Goal: Task Accomplishment & Management: Manage account settings

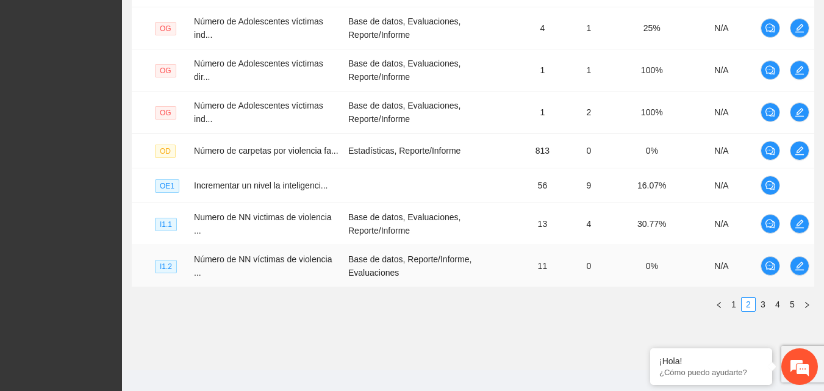
scroll to position [466, 0]
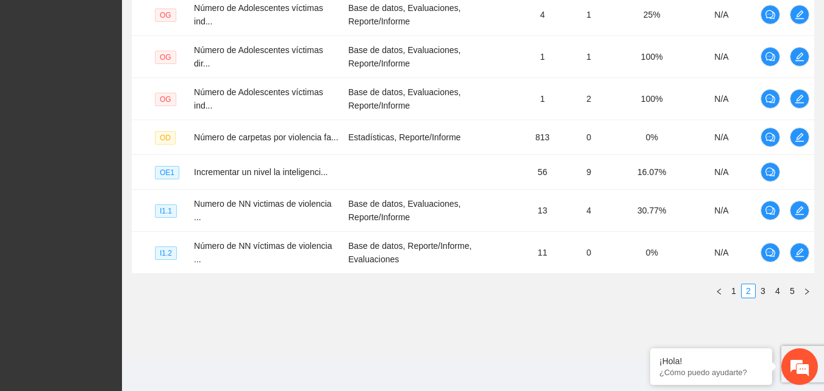
click at [736, 296] on link "1" at bounding box center [733, 290] width 13 height 13
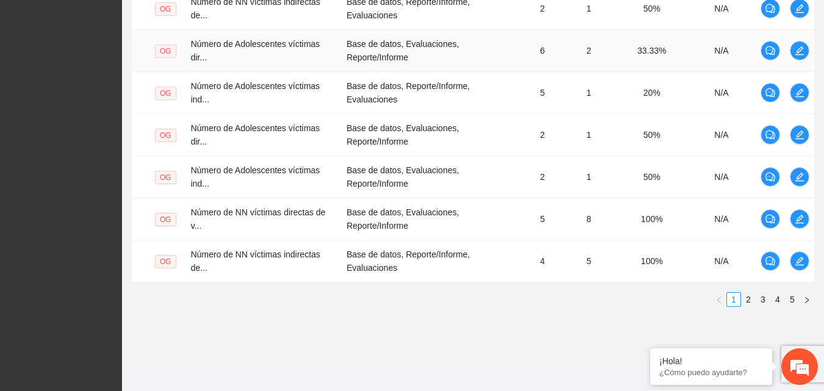
scroll to position [481, 0]
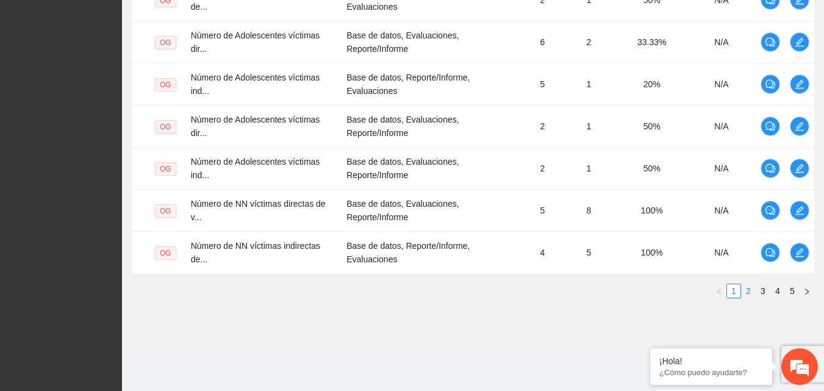
click at [748, 294] on link "2" at bounding box center [748, 290] width 13 height 13
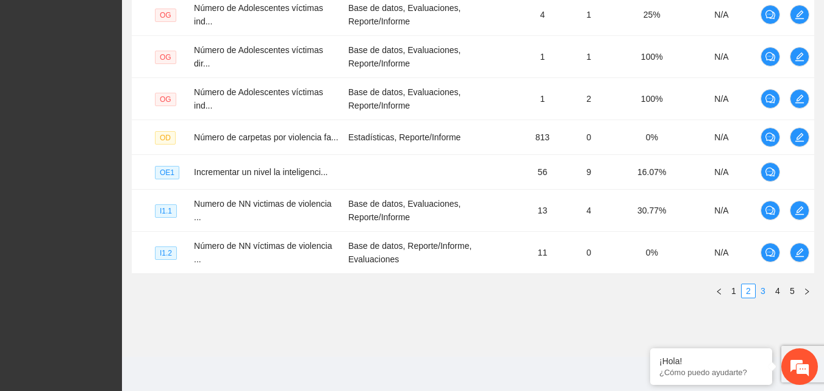
click at [763, 291] on link "3" at bounding box center [762, 290] width 13 height 13
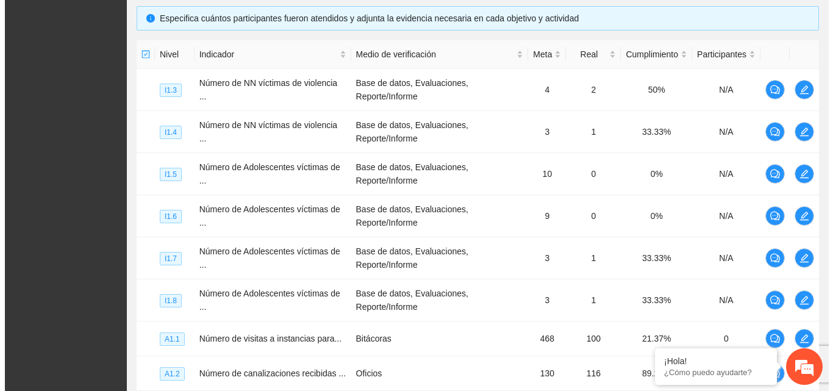
scroll to position [263, 0]
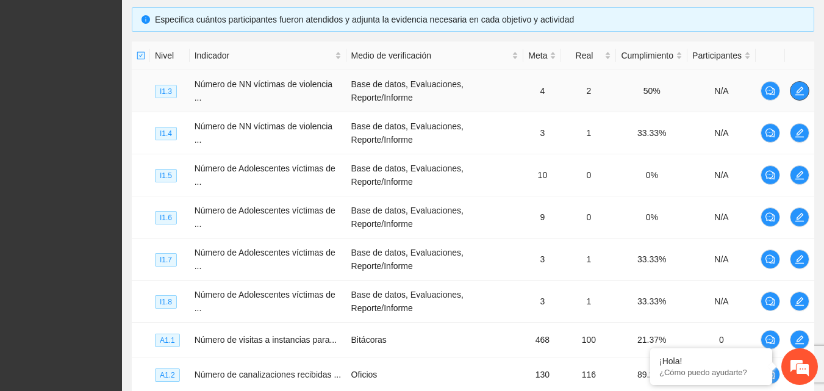
click at [802, 96] on button "button" at bounding box center [800, 91] width 20 height 20
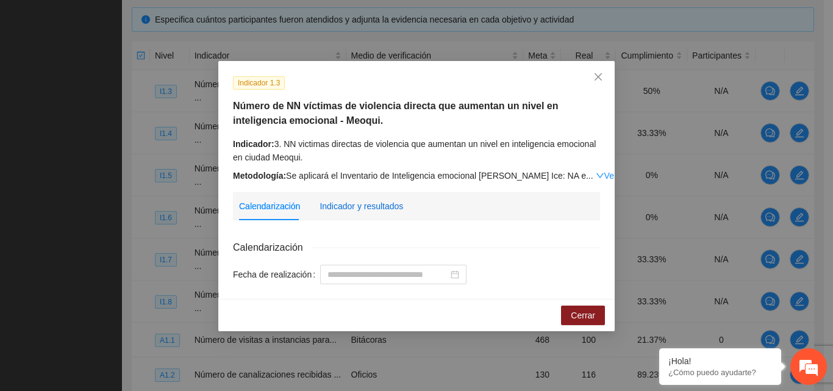
click at [365, 203] on div "Indicador y resultados" at bounding box center [362, 205] width 84 height 13
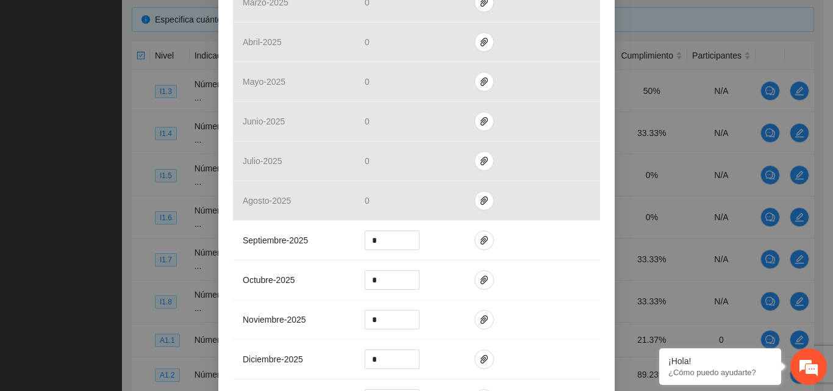
scroll to position [405, 0]
click at [481, 241] on icon "paper-clip" at bounding box center [484, 238] width 7 height 9
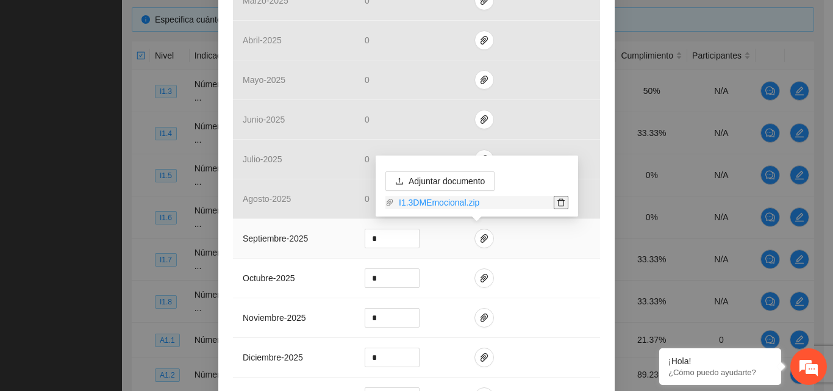
click at [562, 204] on icon "delete" at bounding box center [561, 202] width 9 height 9
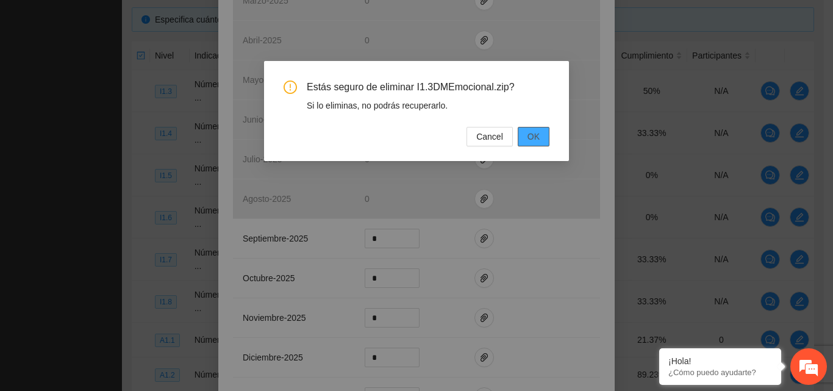
click at [533, 130] on span "OK" at bounding box center [533, 136] width 12 height 13
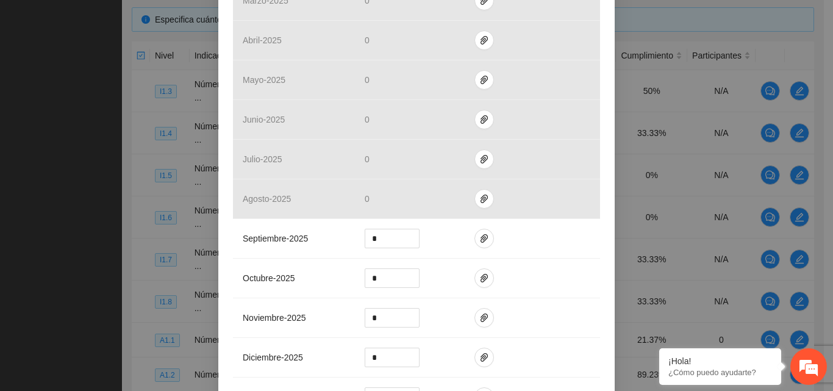
scroll to position [562, 0]
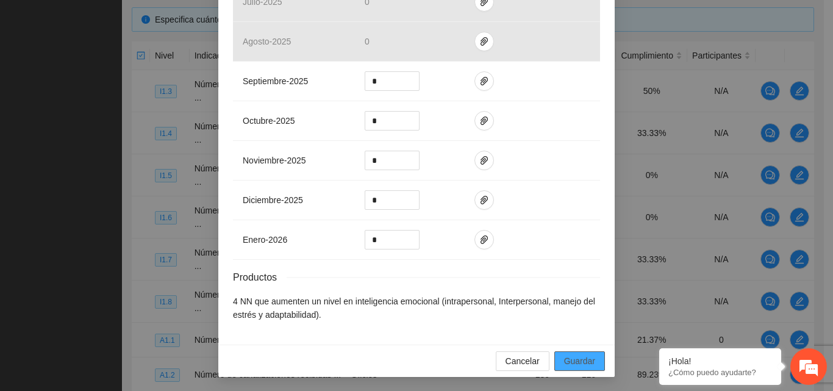
click at [580, 367] on span "Guardar" at bounding box center [579, 360] width 31 height 13
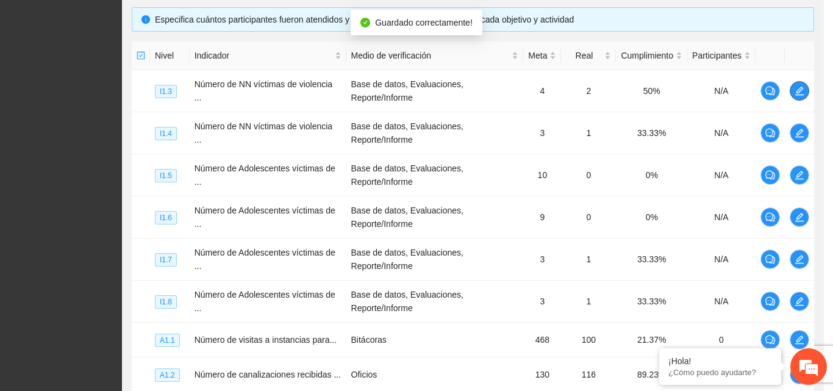
scroll to position [0, 0]
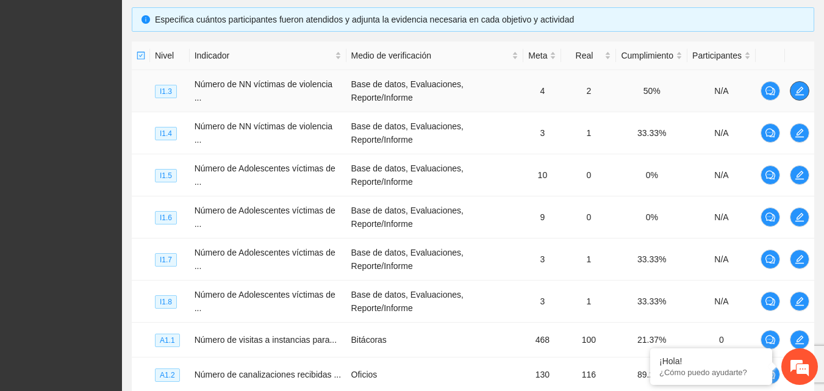
click at [801, 91] on icon "edit" at bounding box center [800, 91] width 10 height 10
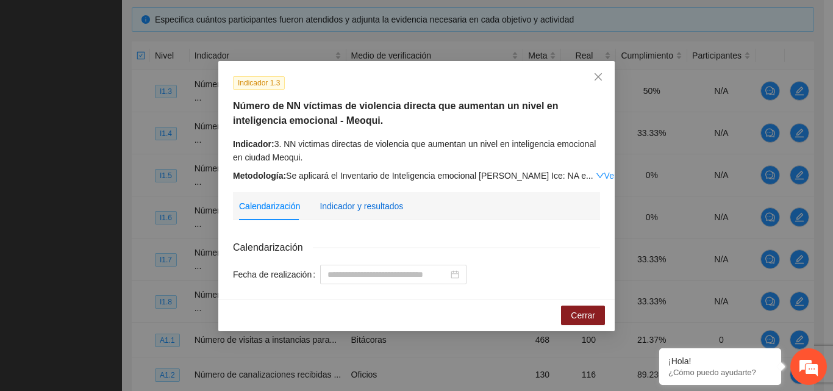
click at [349, 202] on div "Indicador y resultados" at bounding box center [362, 205] width 84 height 13
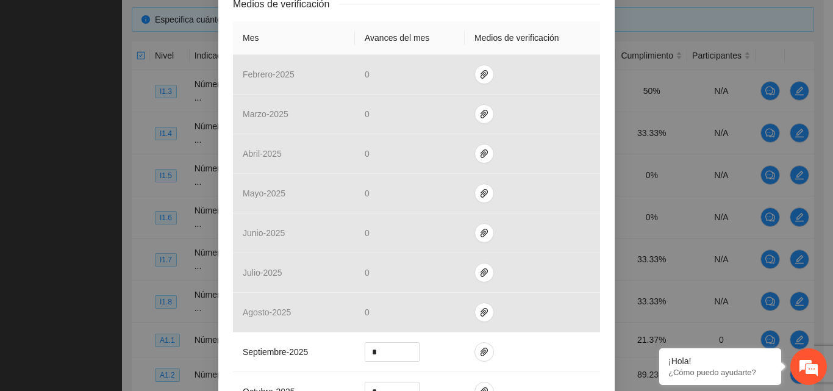
scroll to position [326, 0]
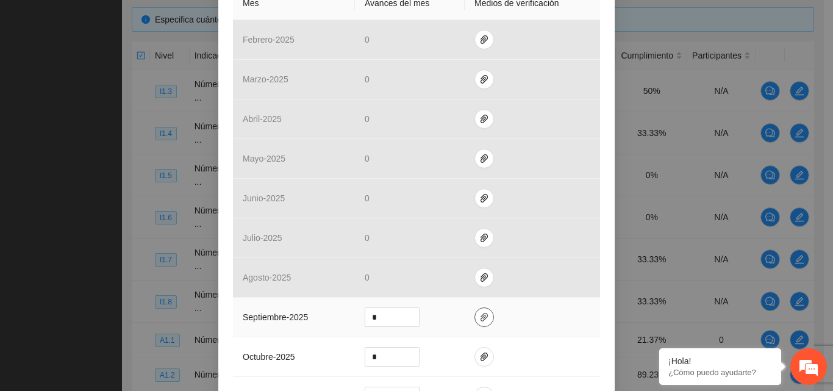
click at [481, 315] on icon "paper-clip" at bounding box center [484, 317] width 7 height 9
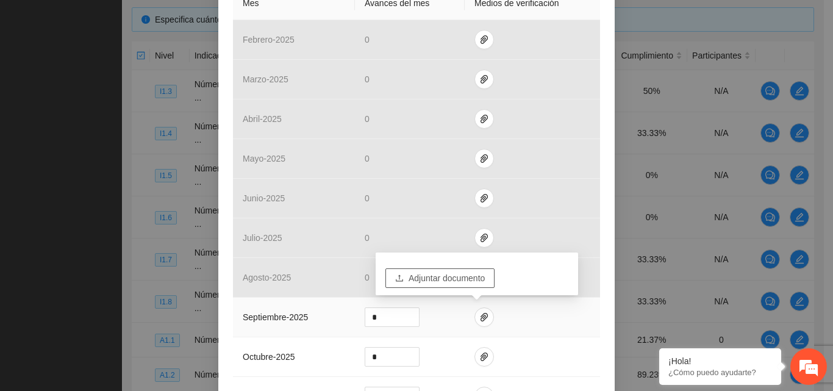
click at [447, 278] on span "Adjuntar documento" at bounding box center [447, 277] width 76 height 13
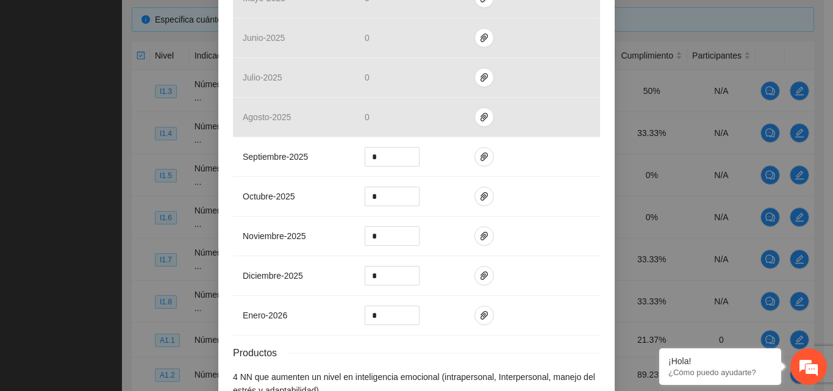
scroll to position [562, 0]
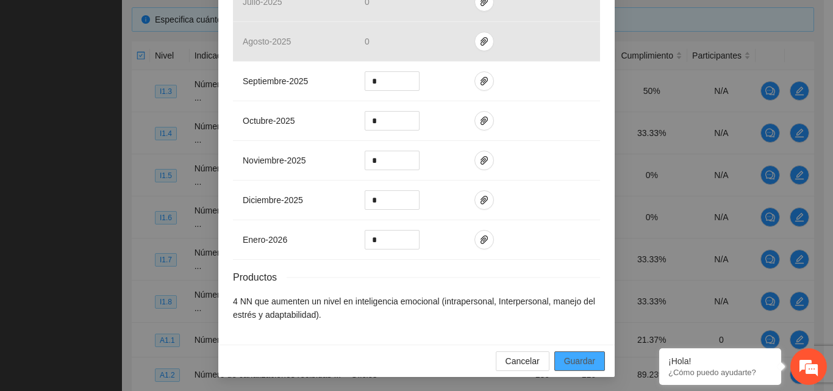
click at [585, 363] on span "Guardar" at bounding box center [579, 360] width 31 height 13
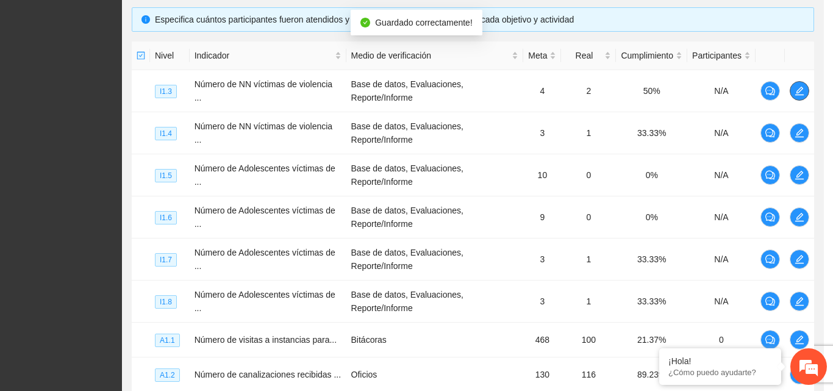
scroll to position [0, 0]
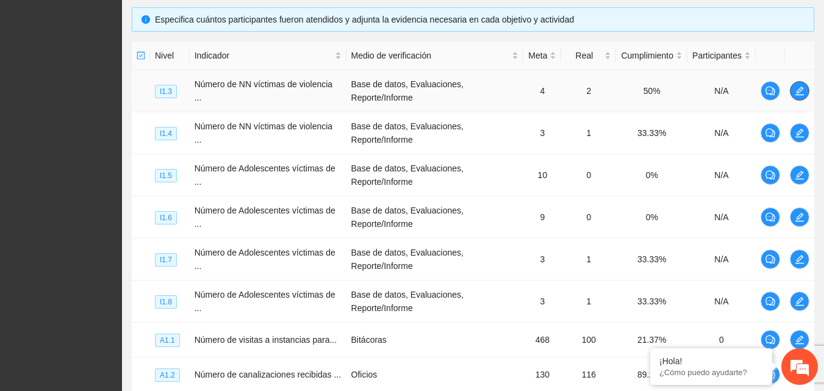
click at [798, 90] on icon "edit" at bounding box center [799, 91] width 9 height 9
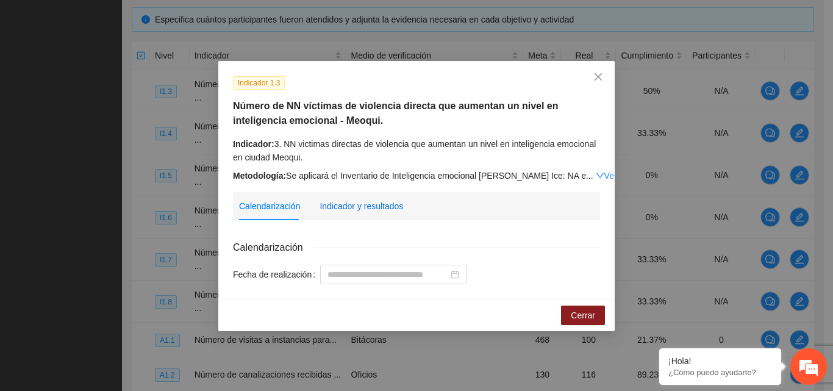
click at [374, 203] on div "Indicador y resultados" at bounding box center [362, 205] width 84 height 13
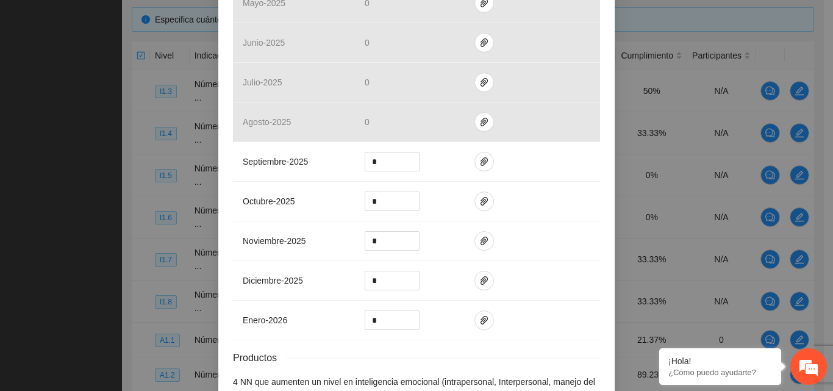
scroll to position [506, 0]
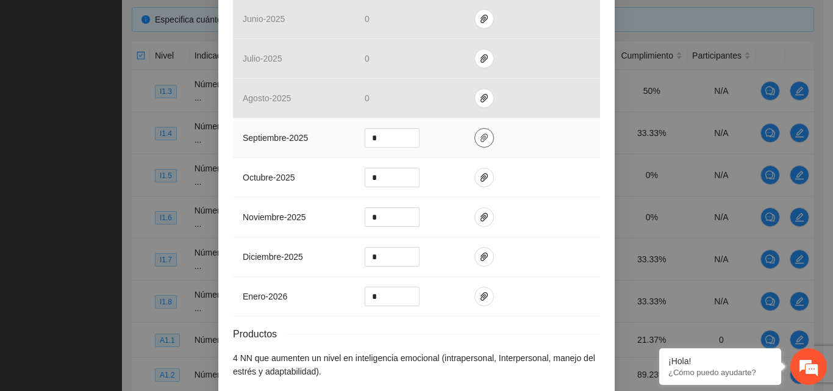
click at [476, 143] on button "button" at bounding box center [484, 138] width 20 height 20
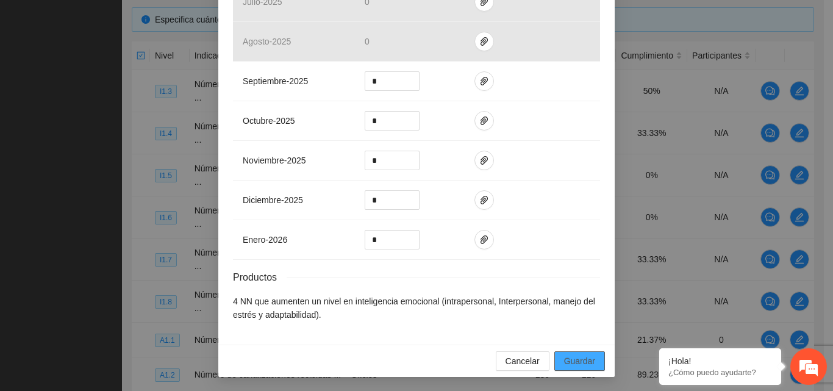
click at [580, 362] on span "Guardar" at bounding box center [579, 360] width 31 height 13
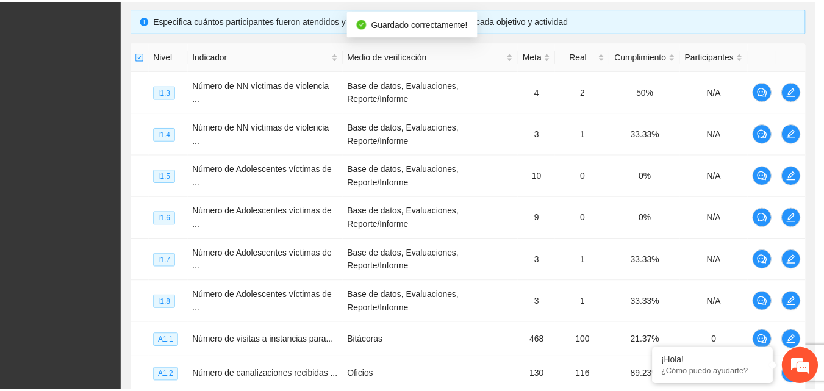
scroll to position [501, 0]
